Goal: Task Accomplishment & Management: Use online tool/utility

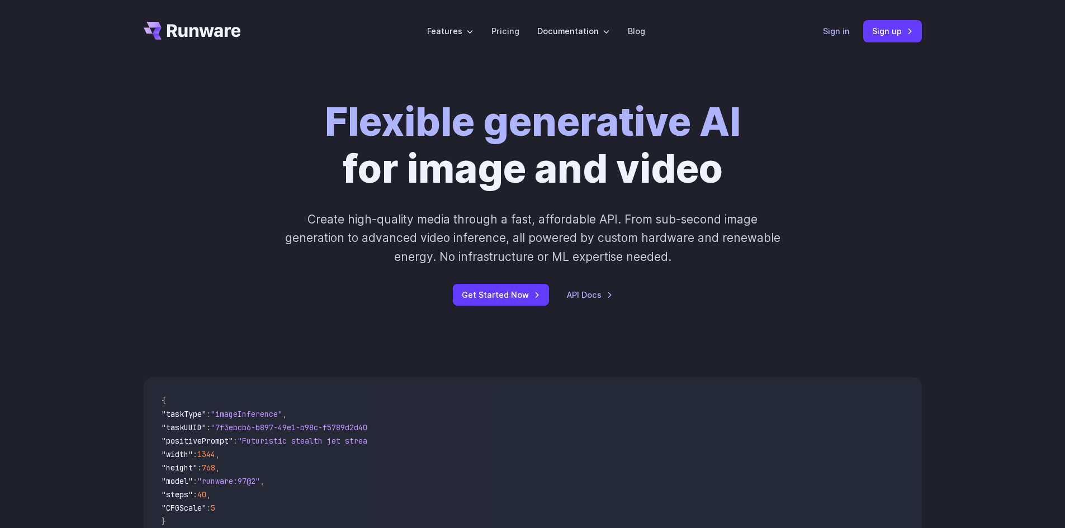
click at [826, 31] on link "Sign in" at bounding box center [836, 31] width 27 height 13
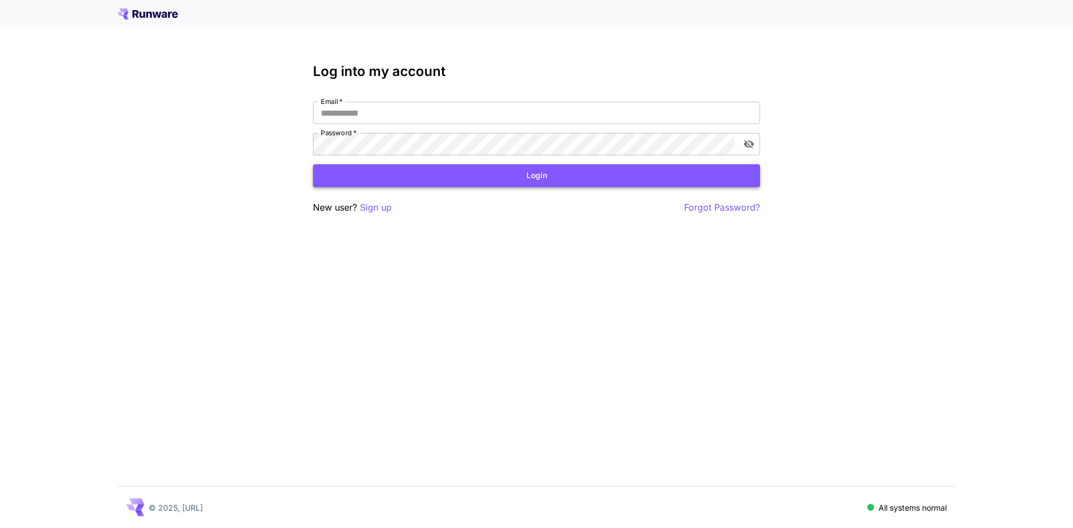
type input "**********"
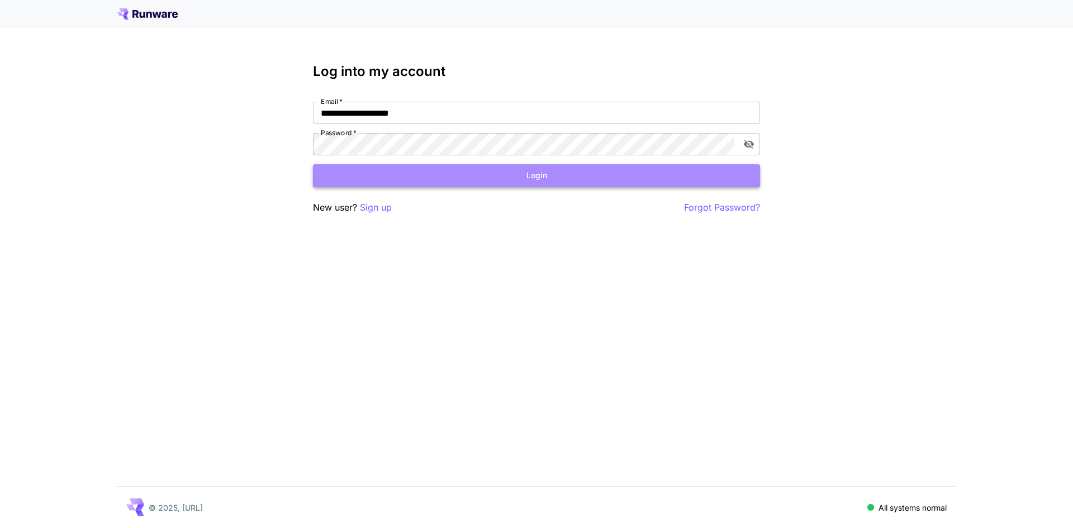
click at [425, 172] on button "Login" at bounding box center [536, 175] width 447 height 23
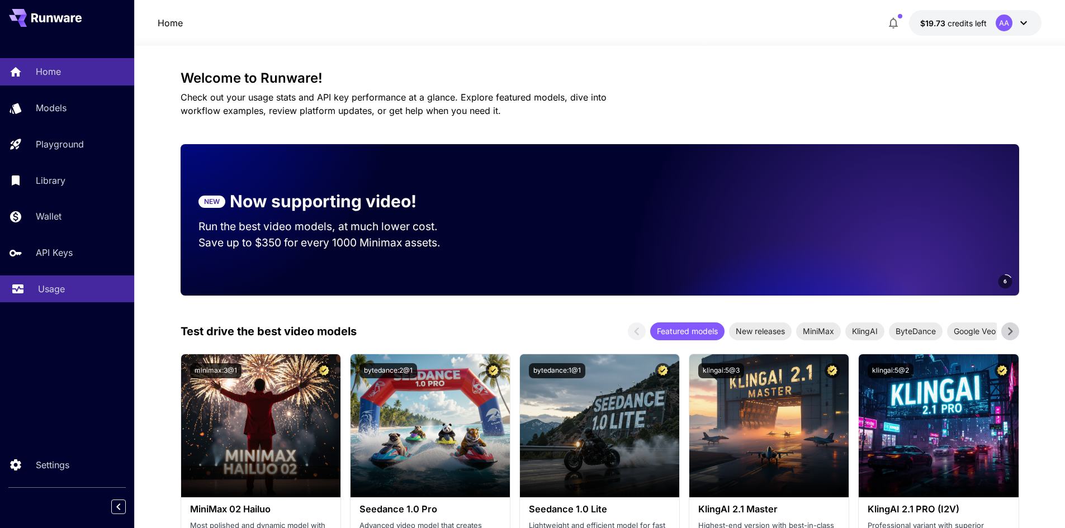
click at [73, 283] on div "Usage" at bounding box center [81, 288] width 87 height 13
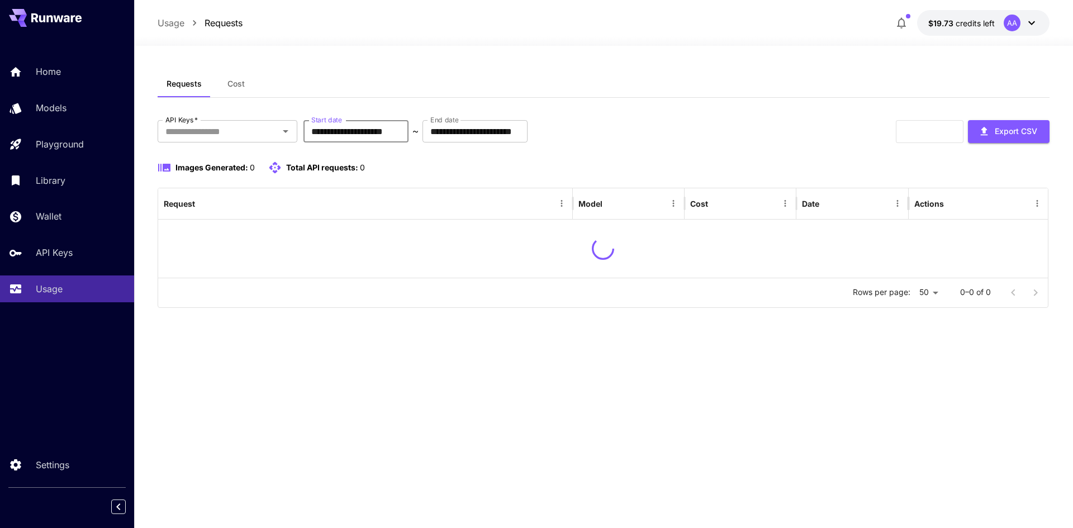
click at [408, 138] on input "**********" at bounding box center [356, 131] width 105 height 22
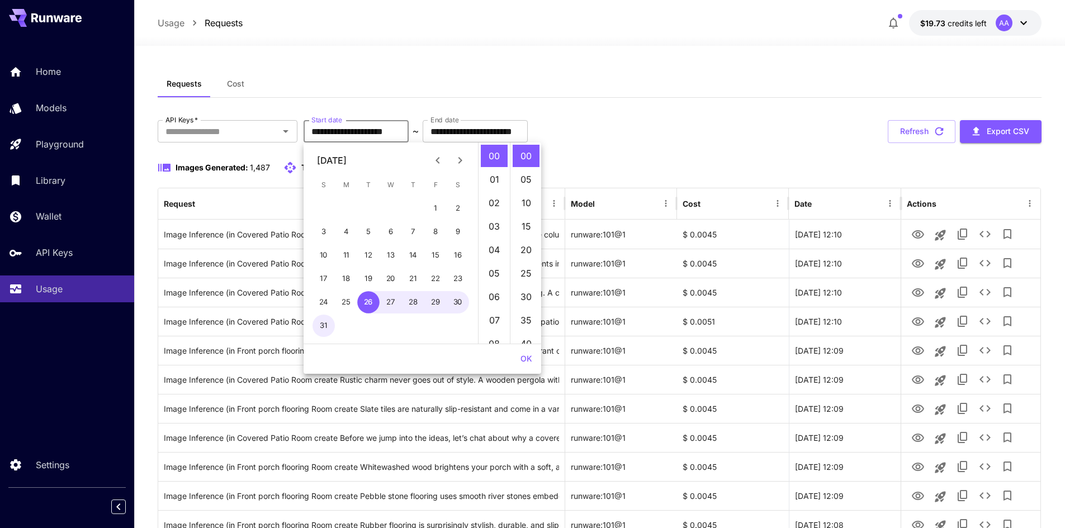
click at [461, 158] on icon "Next month" at bounding box center [459, 160] width 13 height 13
click at [393, 208] on button "3" at bounding box center [391, 208] width 22 height 22
click at [529, 363] on button "OK" at bounding box center [526, 359] width 21 height 21
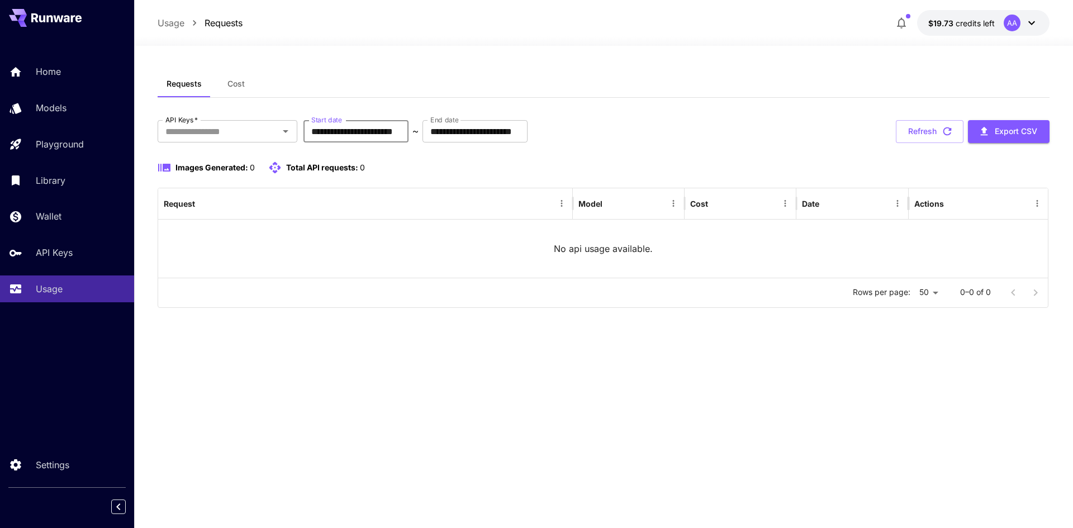
click at [409, 136] on input "**********" at bounding box center [356, 131] width 105 height 22
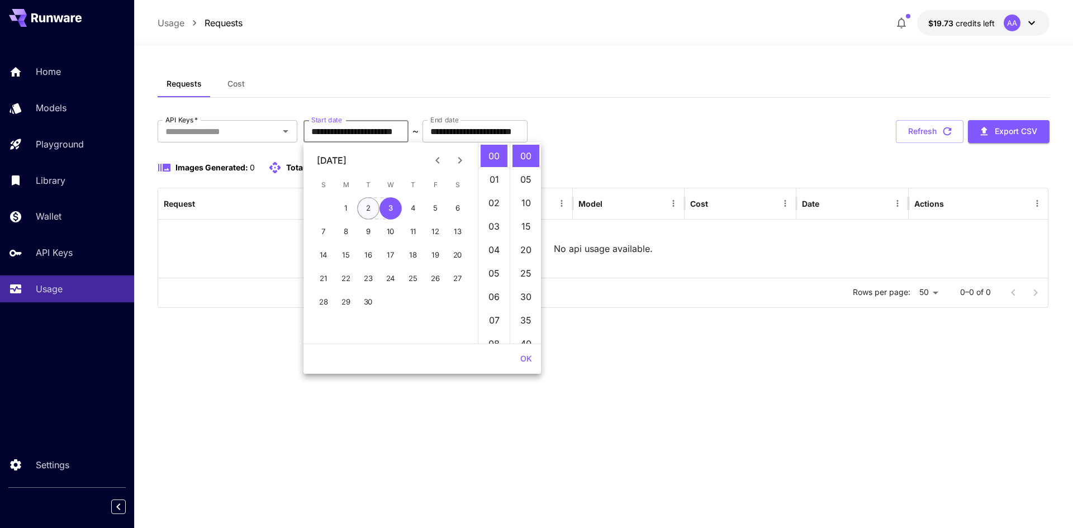
click at [366, 211] on button "2" at bounding box center [368, 208] width 22 height 22
type input "**********"
click at [533, 364] on button "OK" at bounding box center [526, 359] width 21 height 21
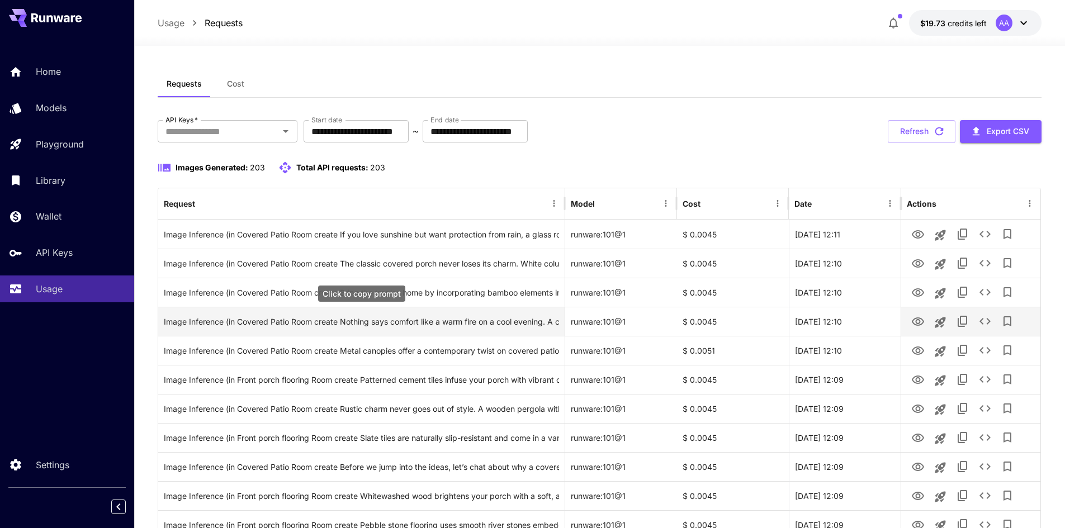
scroll to position [56, 0]
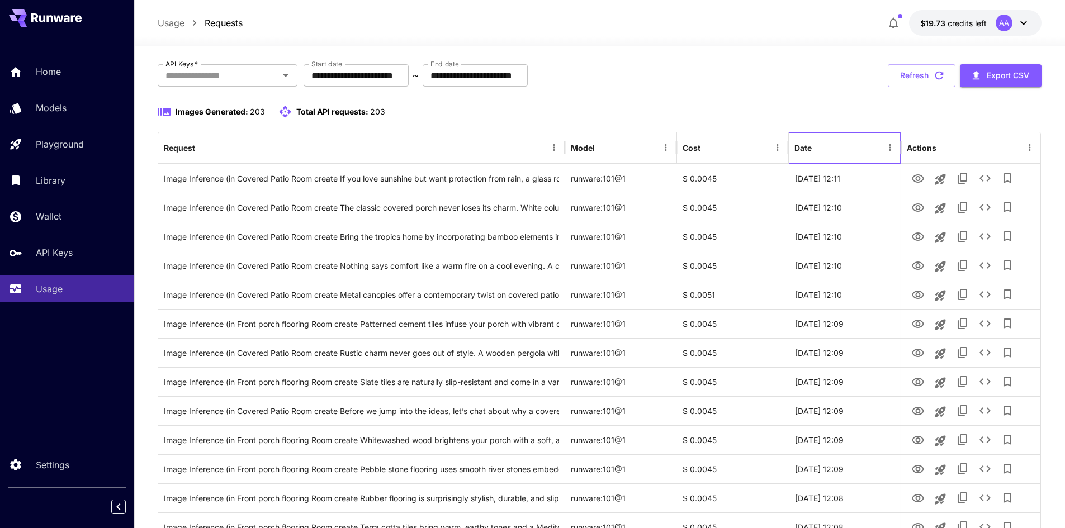
click at [858, 140] on div "Date" at bounding box center [838, 147] width 88 height 31
click at [844, 139] on div "Date" at bounding box center [838, 147] width 88 height 31
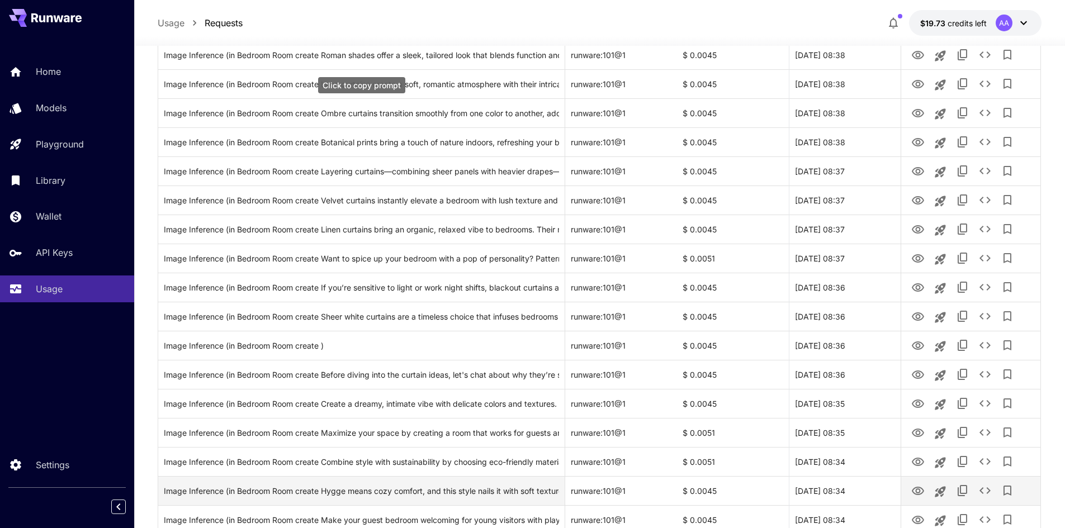
scroll to position [1209, 0]
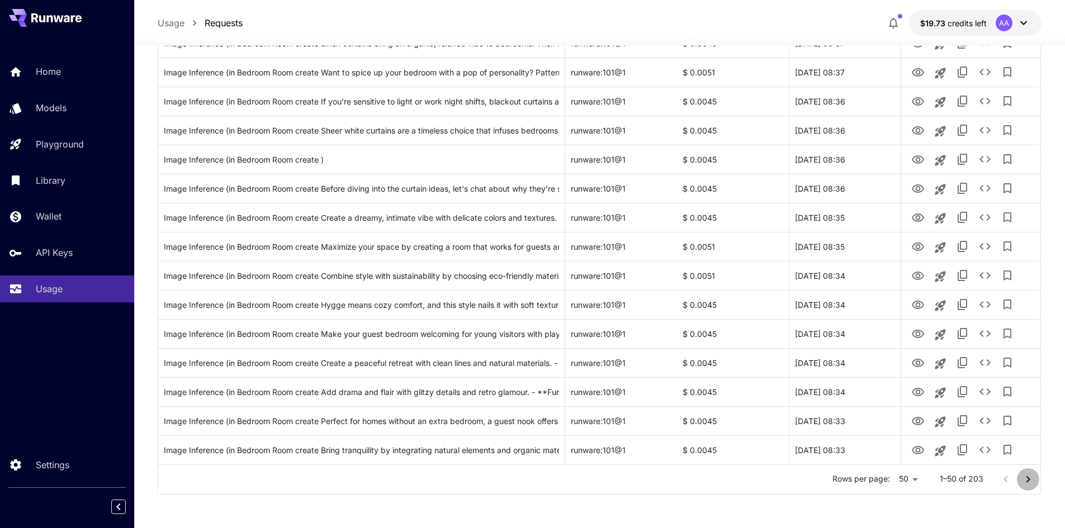
click at [1036, 480] on button "Go to next page" at bounding box center [1028, 479] width 22 height 22
click at [1020, 476] on button "Go to next page" at bounding box center [1028, 479] width 22 height 22
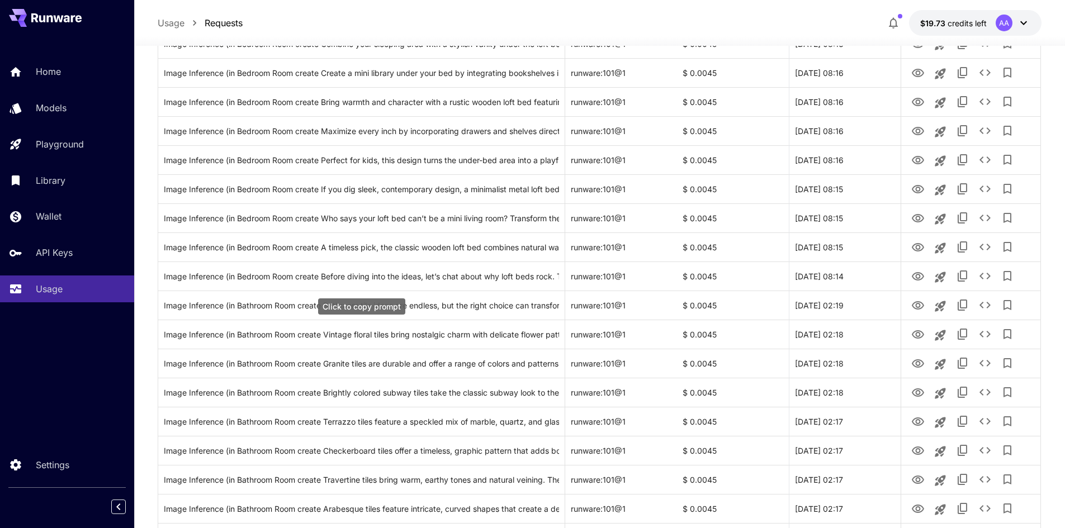
scroll to position [447, 0]
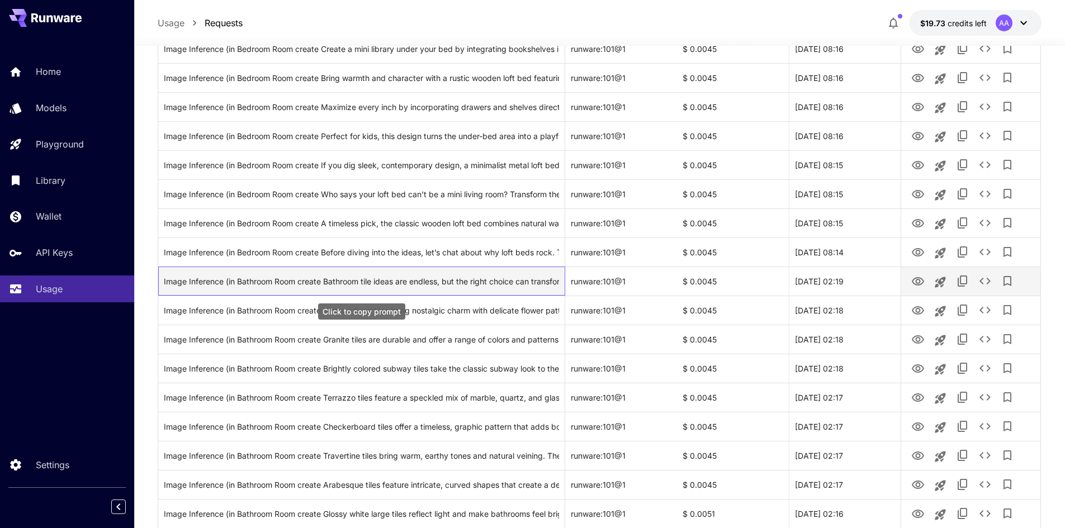
click at [302, 278] on div "Image Inference (in Bathroom Room create Bathroom tile ideas are endless, but t…" at bounding box center [361, 281] width 395 height 29
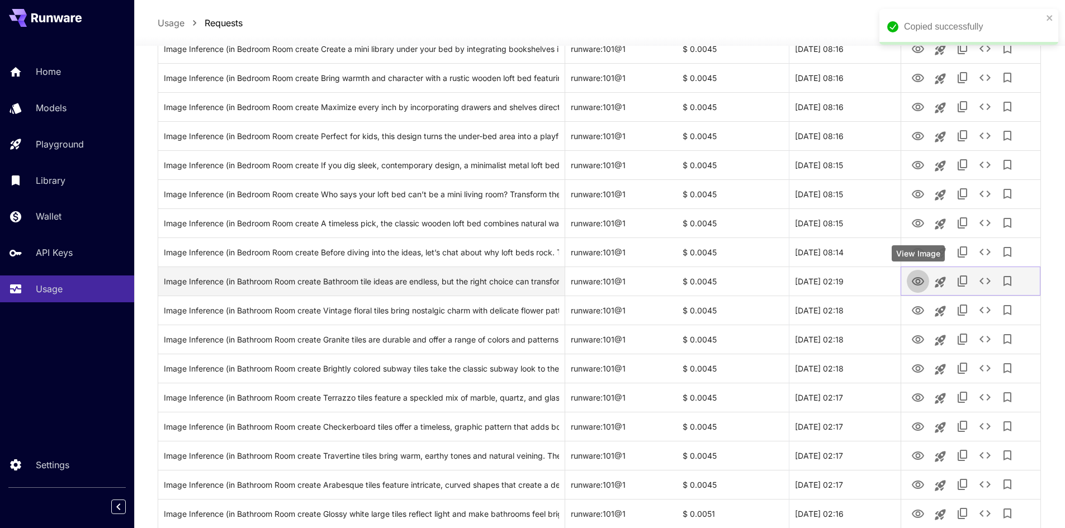
click at [911, 280] on icon "View Image" at bounding box center [917, 281] width 13 height 13
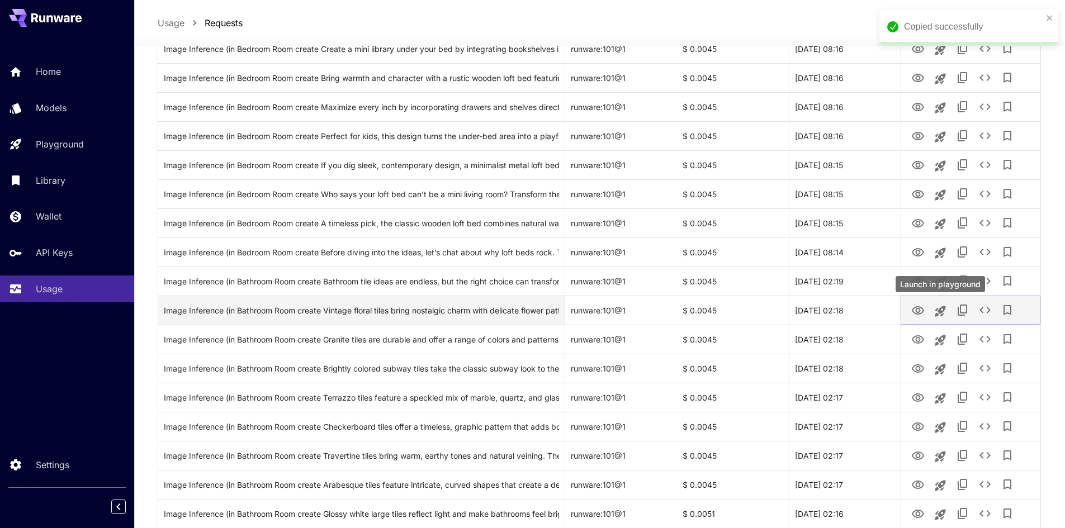
click at [938, 309] on icon "Launch in playground" at bounding box center [940, 311] width 11 height 11
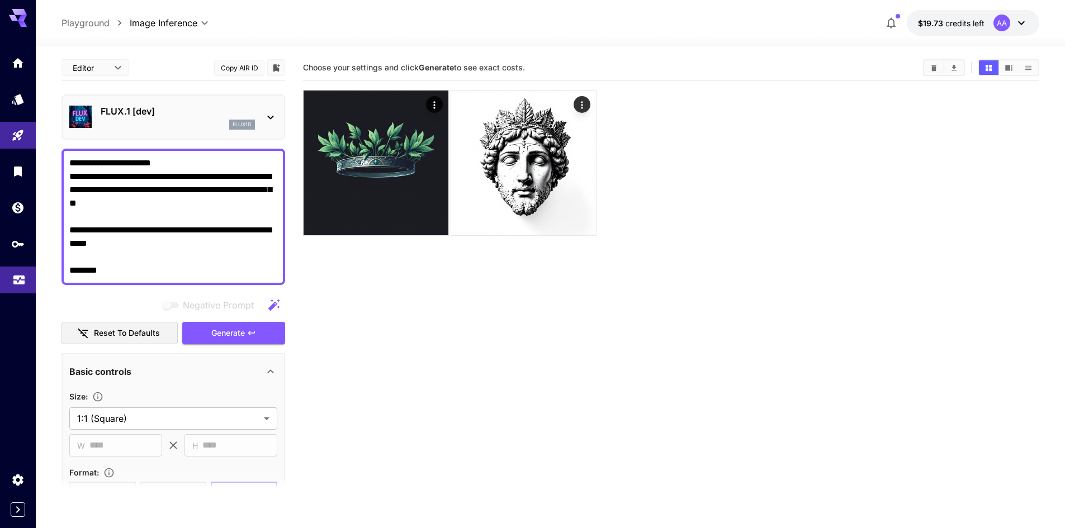
click at [18, 276] on icon "Usage" at bounding box center [18, 276] width 13 height 13
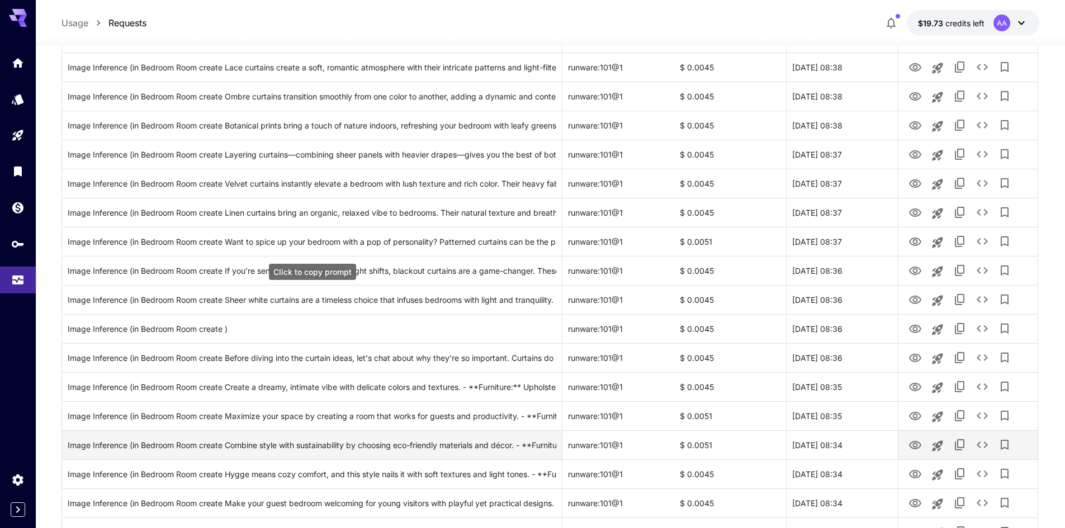
scroll to position [1209, 0]
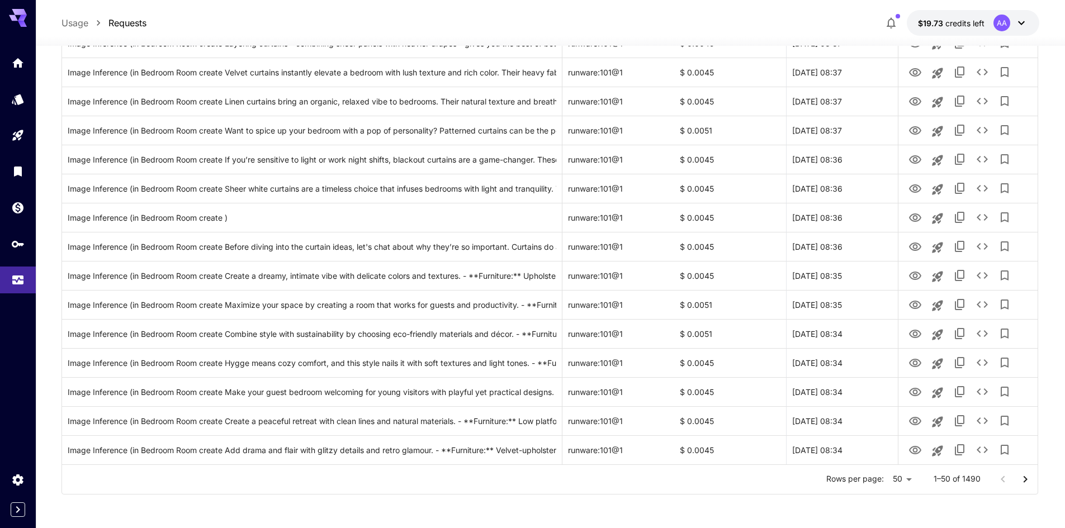
click at [1025, 478] on icon "Go to next page" at bounding box center [1026, 479] width 4 height 7
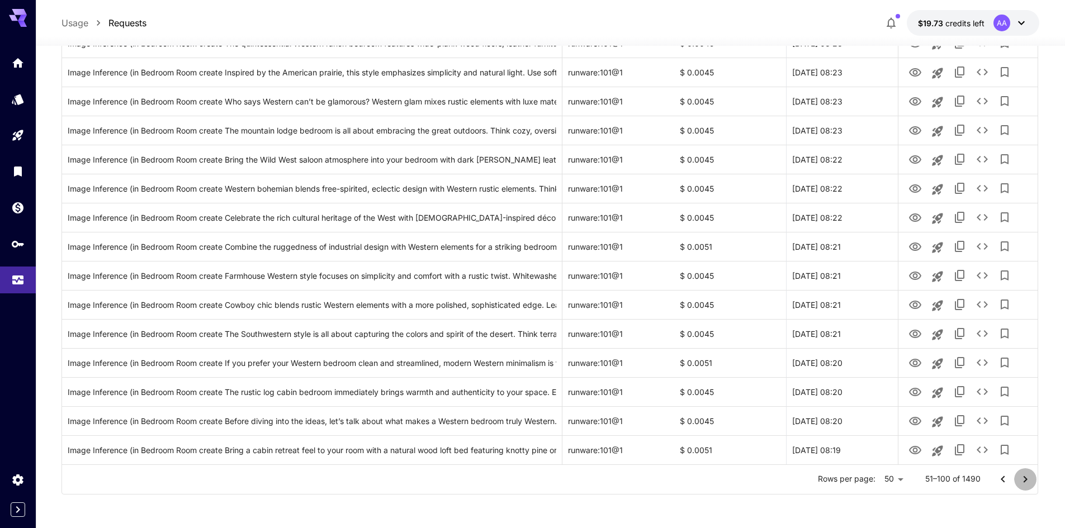
click at [1025, 478] on icon "Go to next page" at bounding box center [1026, 479] width 4 height 7
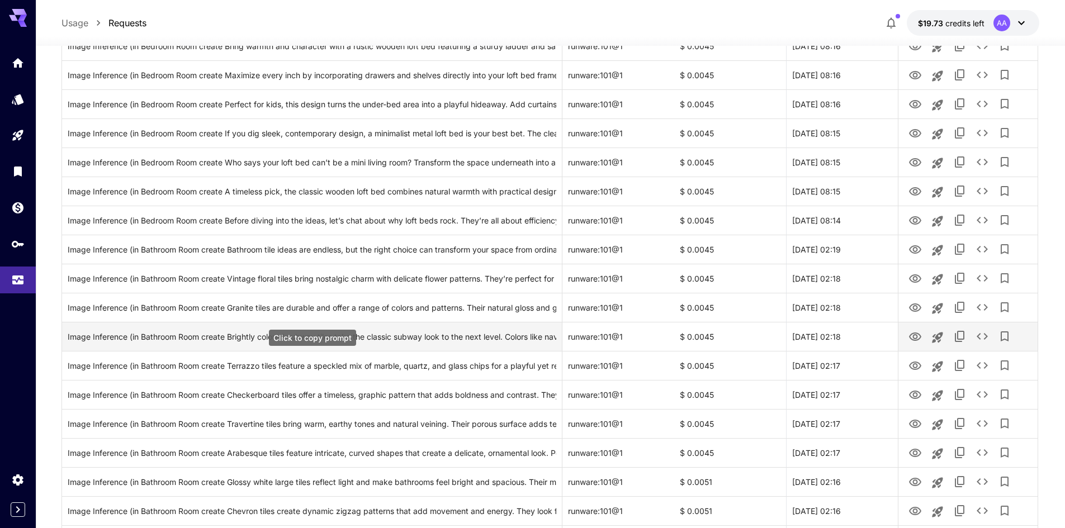
scroll to position [538, 0]
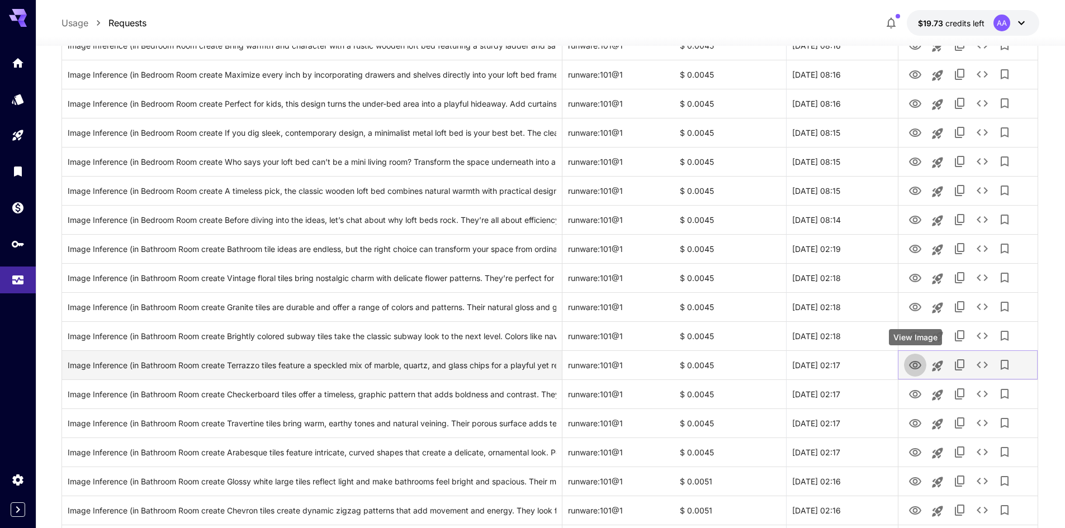
click at [907, 367] on button "View Image" at bounding box center [915, 364] width 22 height 23
click at [912, 366] on icon "View Image" at bounding box center [914, 365] width 13 height 13
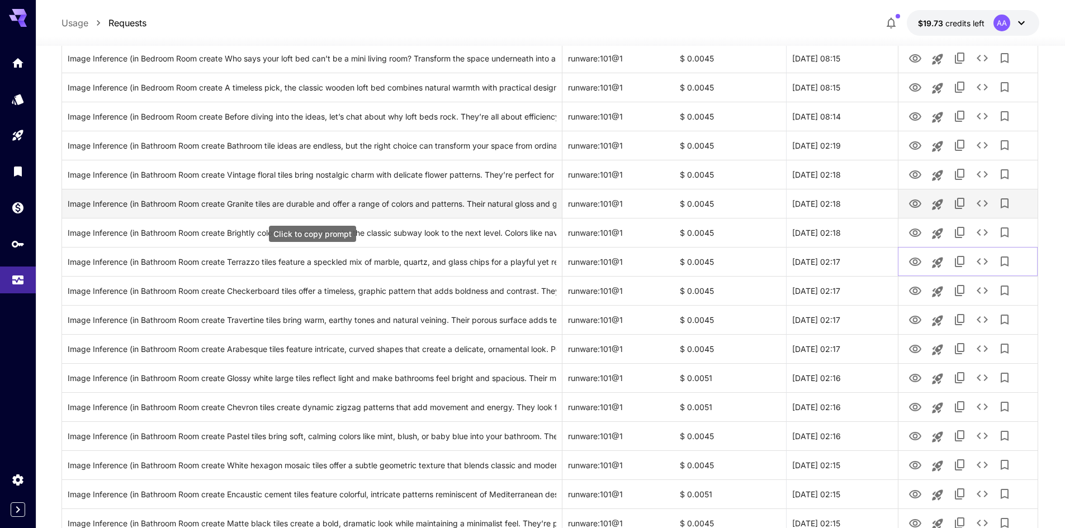
scroll to position [650, 0]
